Goal: Use online tool/utility

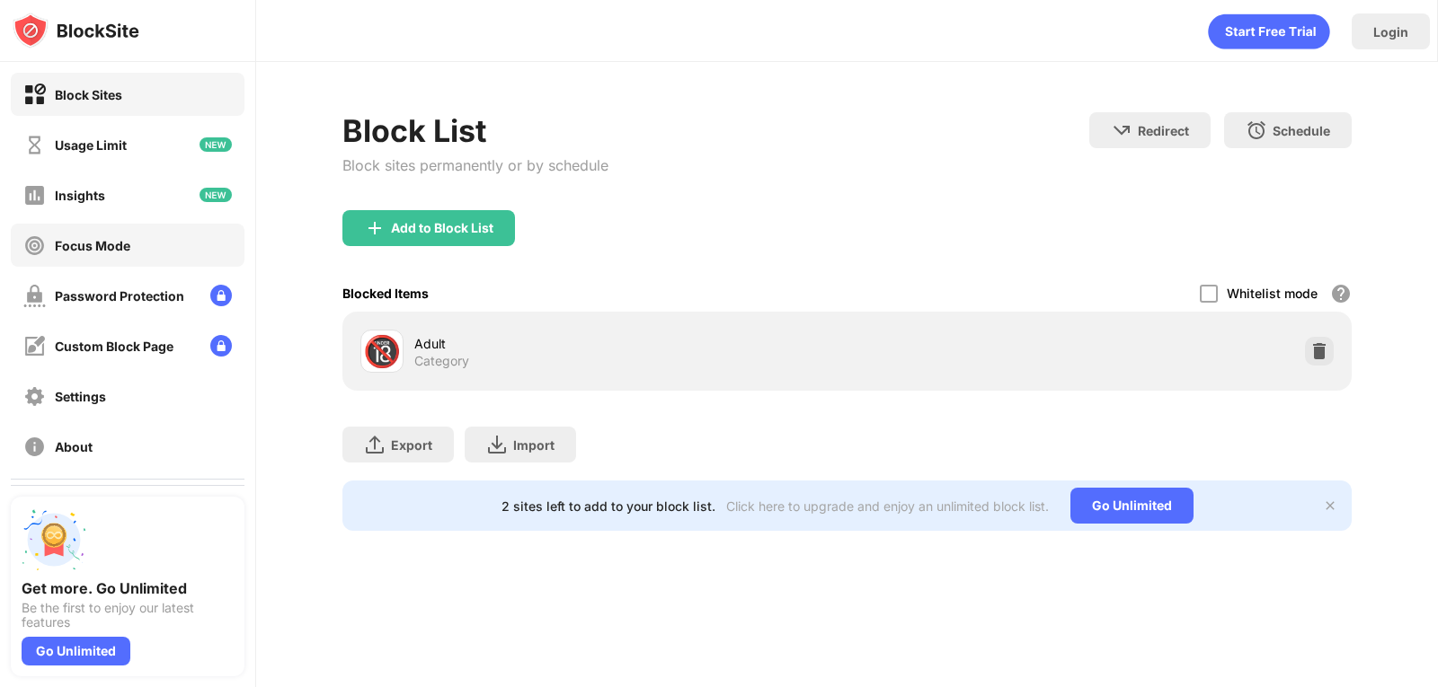
click at [76, 261] on div "Focus Mode" at bounding box center [128, 245] width 234 height 43
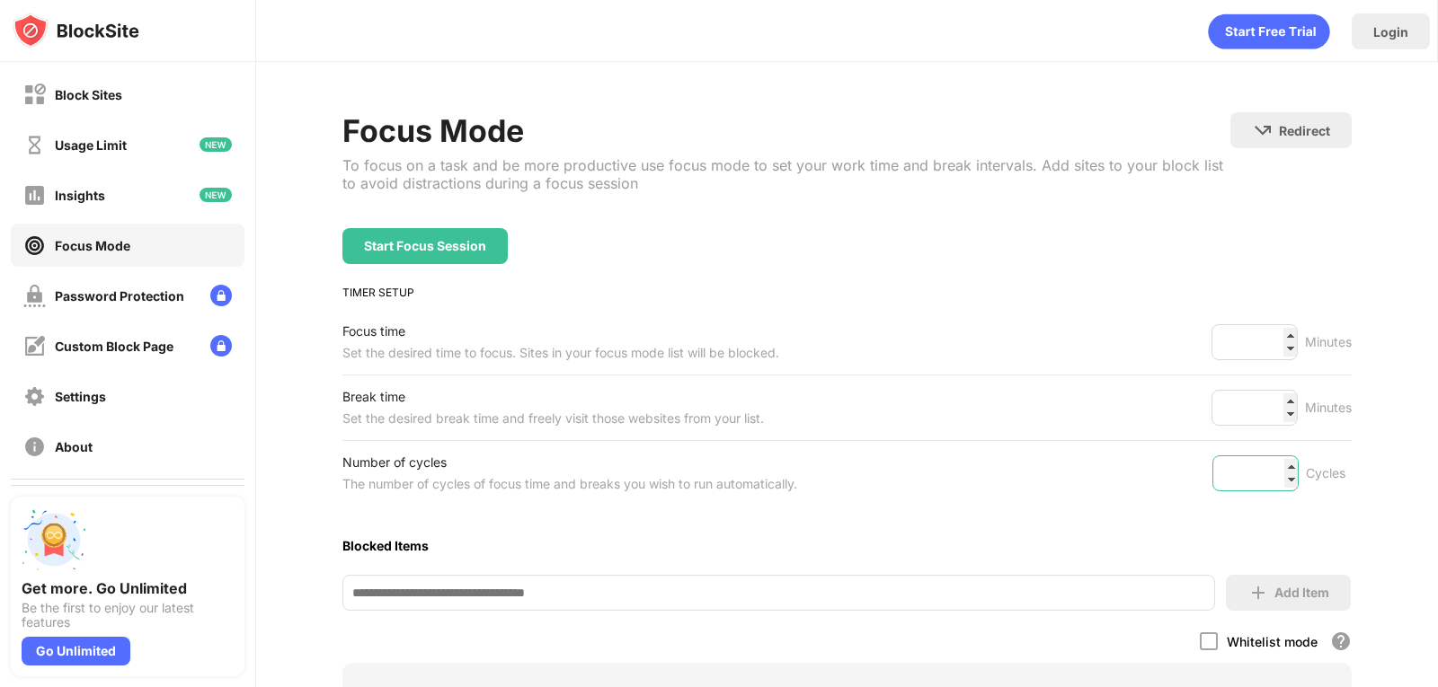
type input "*"
click at [1278, 486] on input "*" at bounding box center [1255, 474] width 86 height 36
click at [1383, 488] on div "Focus Mode To focus on a task and be more productive use focus mode to set your…" at bounding box center [846, 524] width 1181 height 925
click at [409, 257] on div "Start Focus Session" at bounding box center [424, 246] width 165 height 36
